Goal: Information Seeking & Learning: Learn about a topic

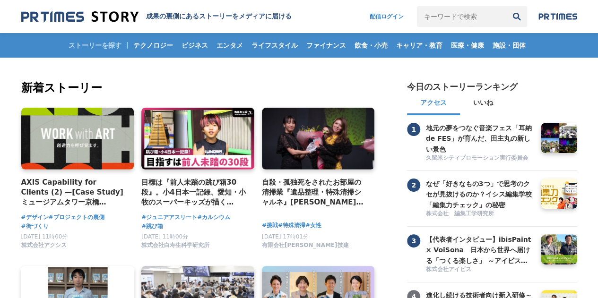
click at [455, 10] on input "キーワードで検索" at bounding box center [461, 16] width 89 height 21
type input "リノベーション"
click at [506, 6] on button "検索" at bounding box center [516, 16] width 21 height 21
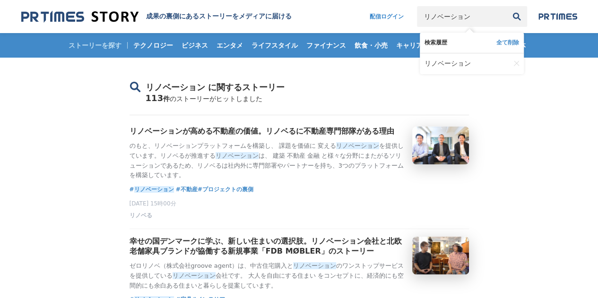
click at [479, 17] on input "リノベーション" at bounding box center [461, 16] width 89 height 21
type input "リノベーション 商業施設"
click at [506, 6] on button "検索" at bounding box center [516, 16] width 21 height 21
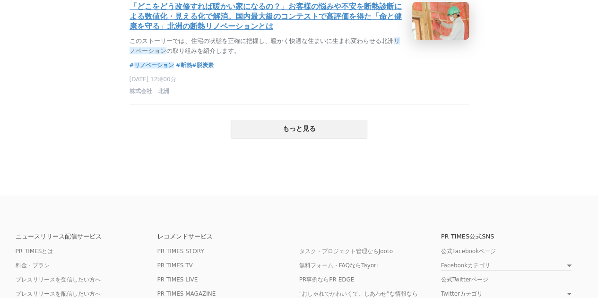
scroll to position [2033, 0]
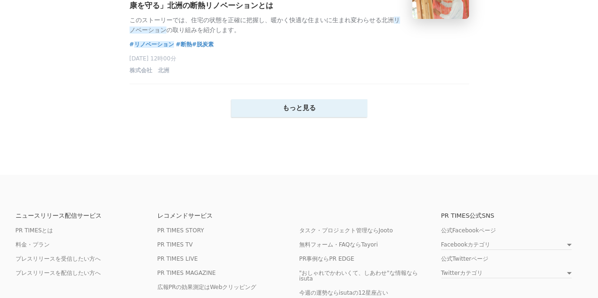
click at [306, 117] on button "もっと見る" at bounding box center [299, 108] width 136 height 18
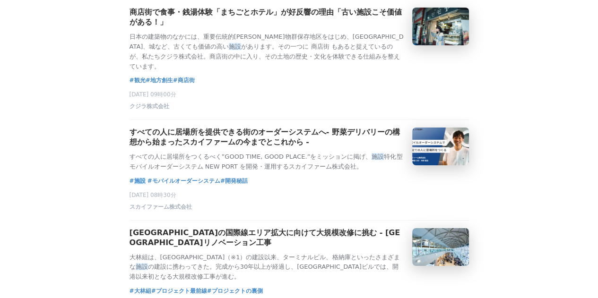
scroll to position [3404, 0]
